Goal: Use online tool/utility: Use online tool/utility

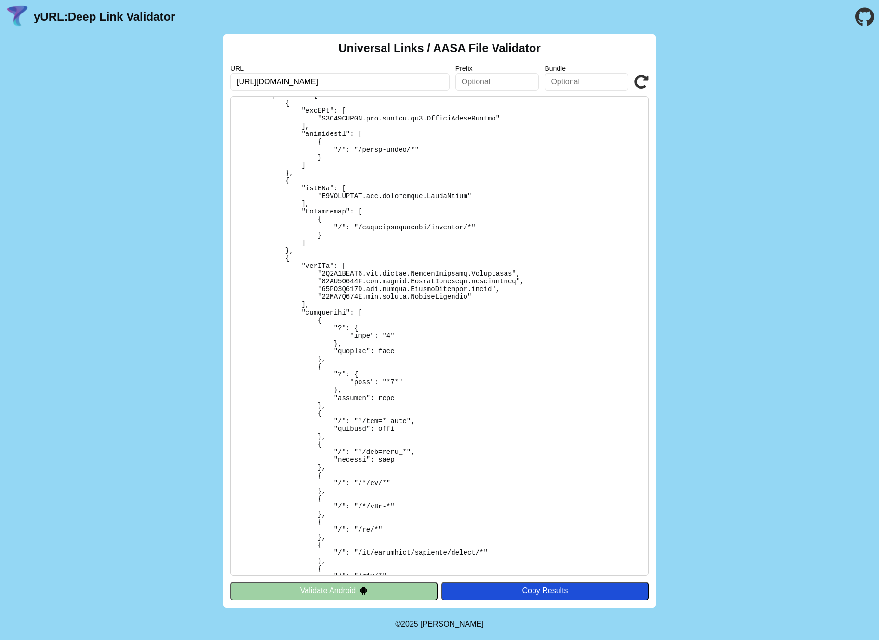
scroll to position [242, 0]
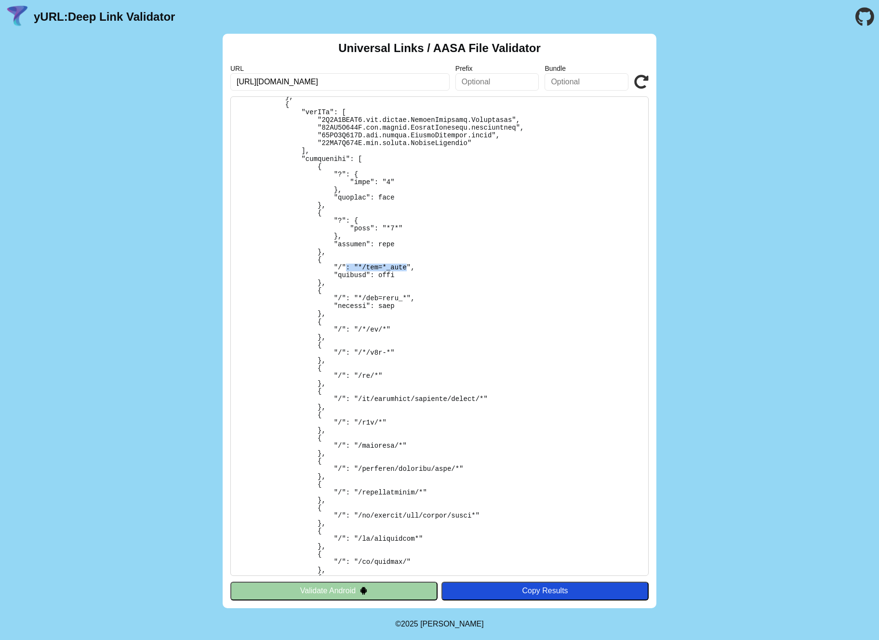
drag, startPoint x: 346, startPoint y: 266, endPoint x: 408, endPoint y: 266, distance: 62.2
click at [408, 266] on pre at bounding box center [439, 336] width 418 height 480
drag, startPoint x: 357, startPoint y: 274, endPoint x: 401, endPoint y: 273, distance: 44.3
click at [401, 273] on pre at bounding box center [439, 336] width 418 height 480
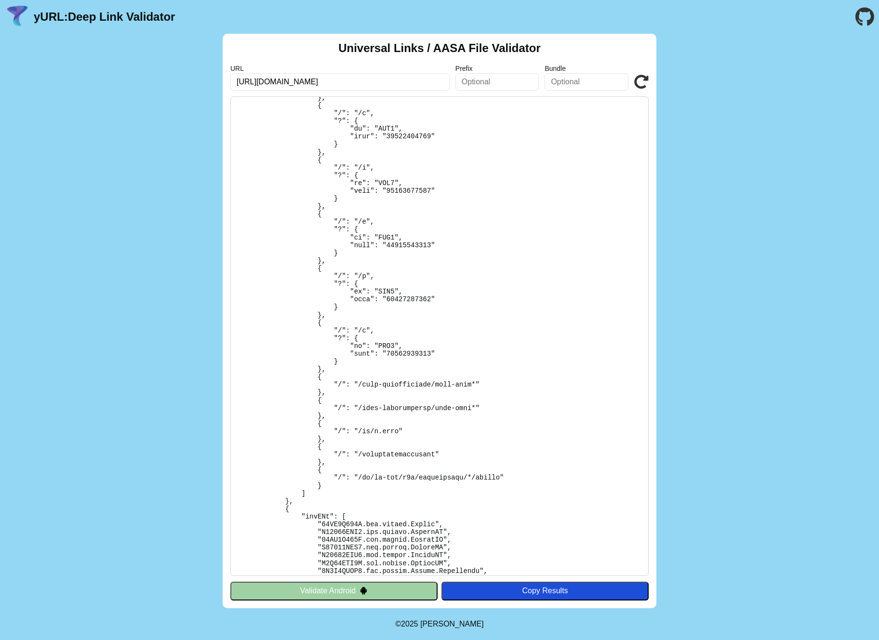
scroll to position [992, 0]
drag, startPoint x: 341, startPoint y: 432, endPoint x: 411, endPoint y: 429, distance: 69.5
click at [411, 429] on pre at bounding box center [439, 336] width 418 height 480
drag, startPoint x: 412, startPoint y: 431, endPoint x: 402, endPoint y: 432, distance: 10.2
click at [404, 432] on pre at bounding box center [439, 336] width 418 height 480
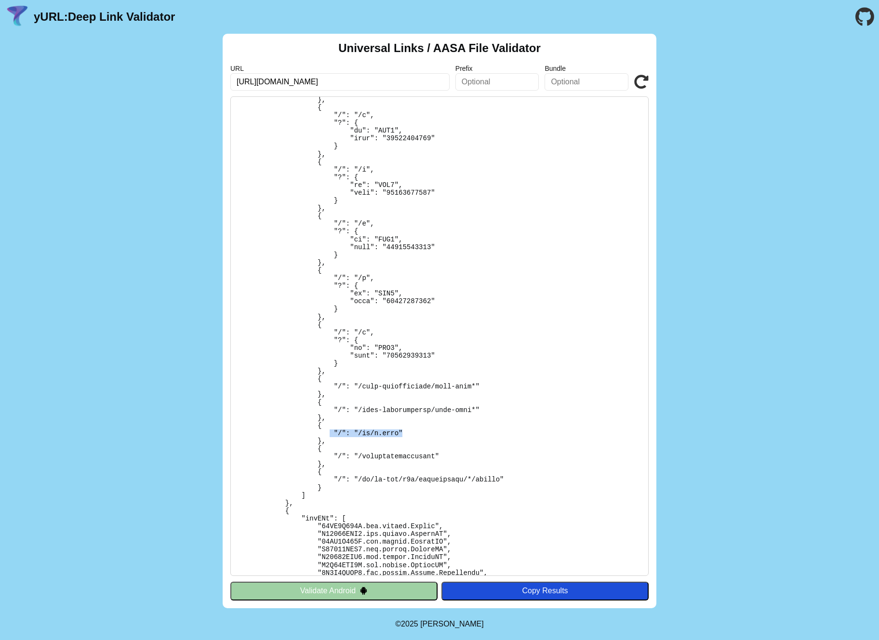
drag, startPoint x: 405, startPoint y: 431, endPoint x: 330, endPoint y: 432, distance: 75.2
click at [330, 432] on pre at bounding box center [439, 336] width 418 height 480
drag, startPoint x: 455, startPoint y: 415, endPoint x: 330, endPoint y: 412, distance: 124.9
click at [330, 412] on pre at bounding box center [439, 336] width 418 height 480
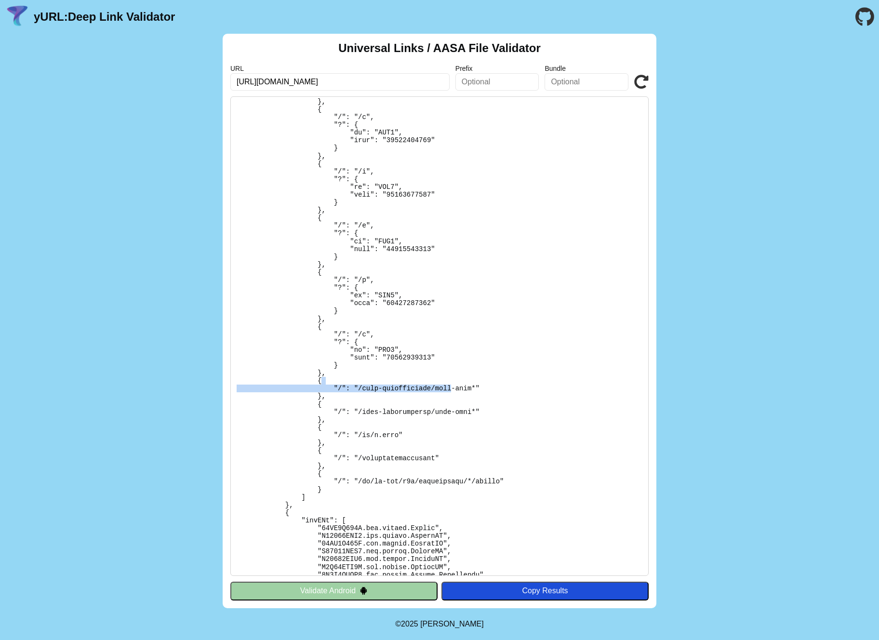
drag, startPoint x: 453, startPoint y: 387, endPoint x: 345, endPoint y: 384, distance: 108.0
click at [345, 384] on pre at bounding box center [439, 336] width 418 height 480
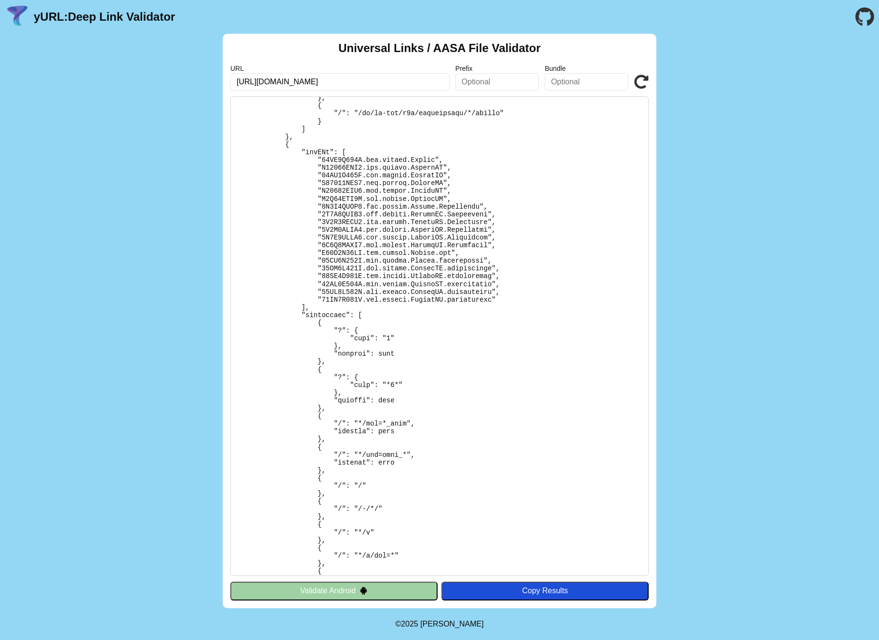
scroll to position [1394, 0]
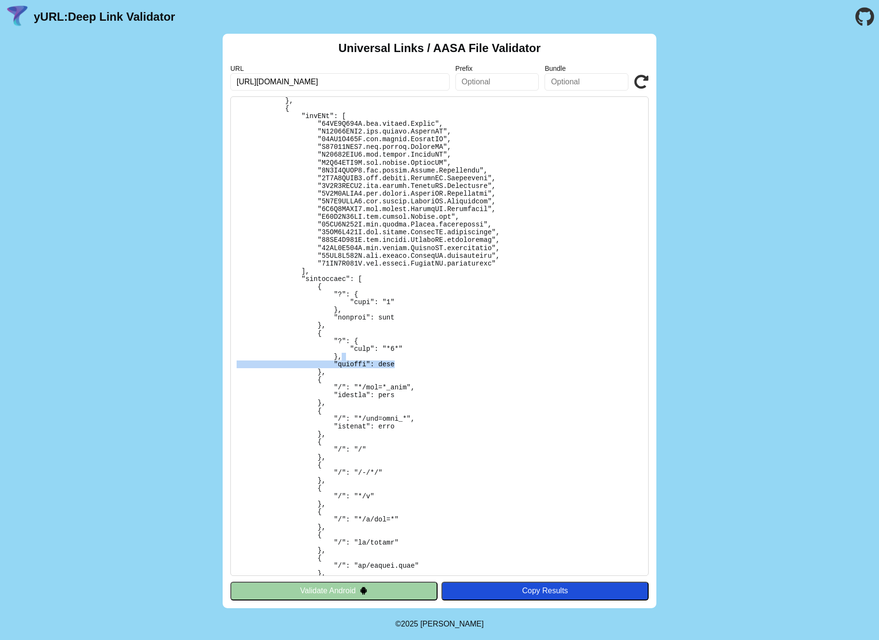
drag, startPoint x: 351, startPoint y: 359, endPoint x: 399, endPoint y: 361, distance: 47.8
click at [399, 362] on pre at bounding box center [439, 336] width 418 height 480
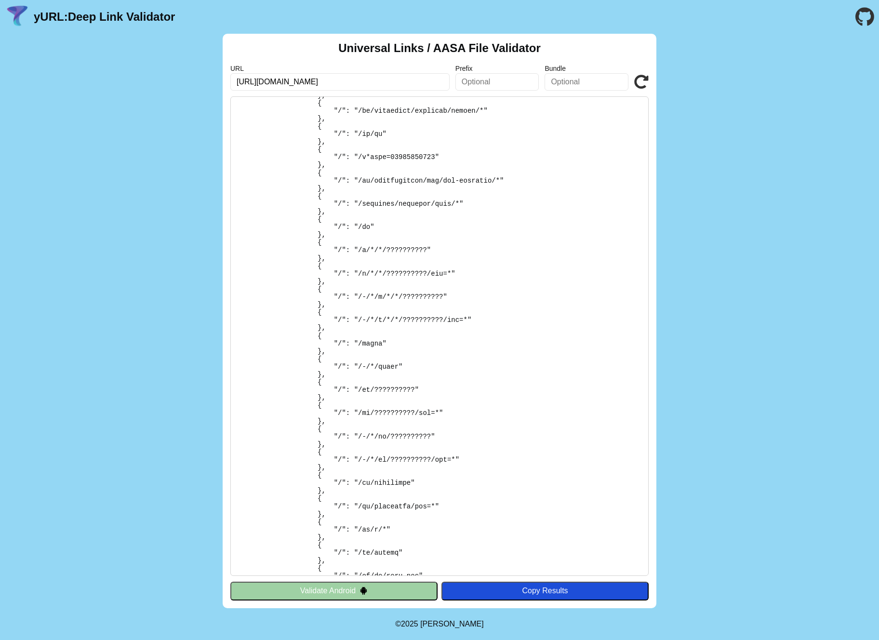
scroll to position [0, 0]
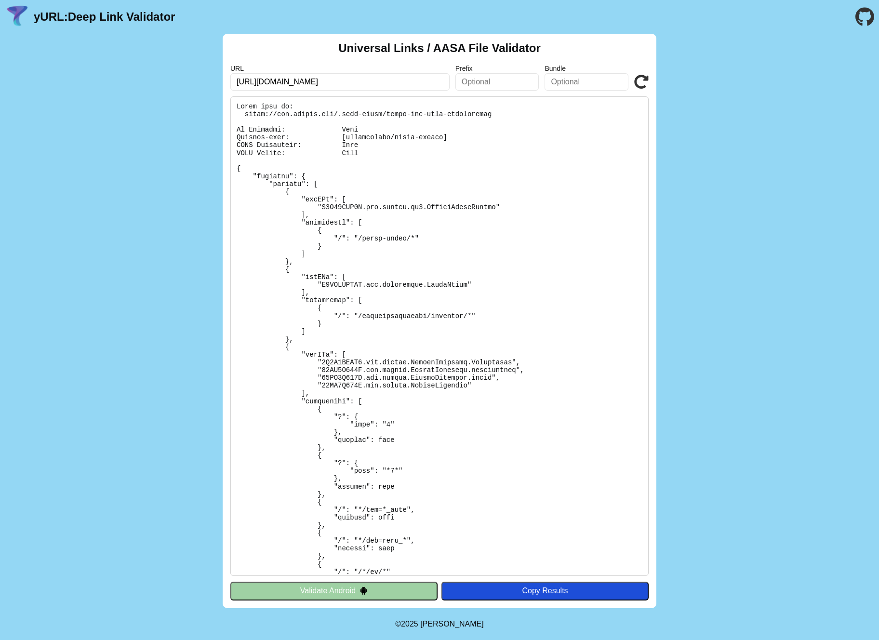
drag, startPoint x: 708, startPoint y: 62, endPoint x: 708, endPoint y: 56, distance: 5.3
click at [708, 59] on div "Universal Links / AASA File Validator URL [URL][DOMAIN_NAME] Prefix Bundle Vali…" at bounding box center [439, 321] width 879 height 574
